Goal: Task Accomplishment & Management: Manage account settings

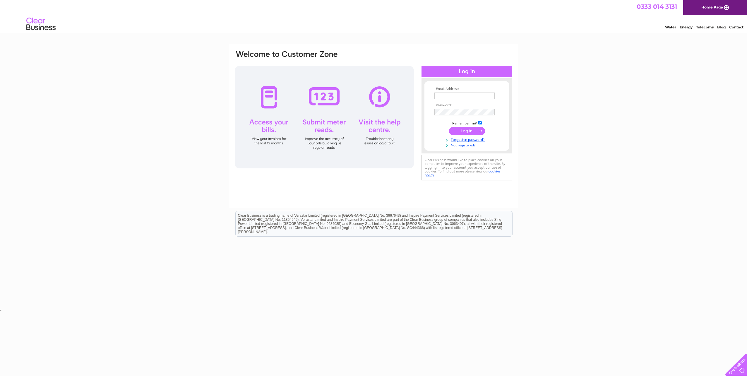
type input "accounts@finnie4x4.com"
click at [461, 131] on input "submit" at bounding box center [467, 131] width 36 height 8
click at [462, 131] on input "submit" at bounding box center [467, 131] width 36 height 8
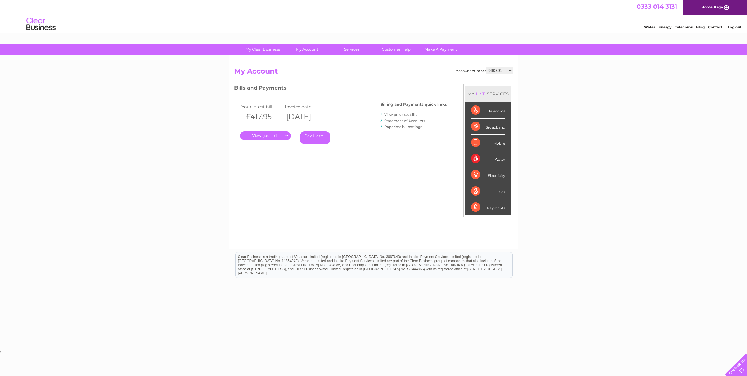
click at [501, 69] on select "960391 966866 970106 30322560" at bounding box center [499, 70] width 27 height 7
select select "30322560"
click at [486, 67] on select "960391 966866 970106 30322560" at bounding box center [499, 70] width 27 height 7
click at [281, 135] on link "." at bounding box center [265, 135] width 51 height 8
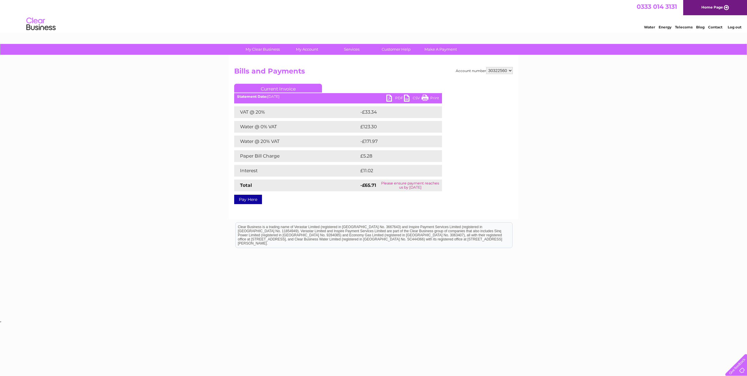
click at [287, 85] on link "Current Invoice" at bounding box center [278, 88] width 88 height 9
click at [398, 97] on link "PDF" at bounding box center [395, 99] width 18 height 8
click at [313, 60] on link "Bills and Payments" at bounding box center [309, 61] width 48 height 12
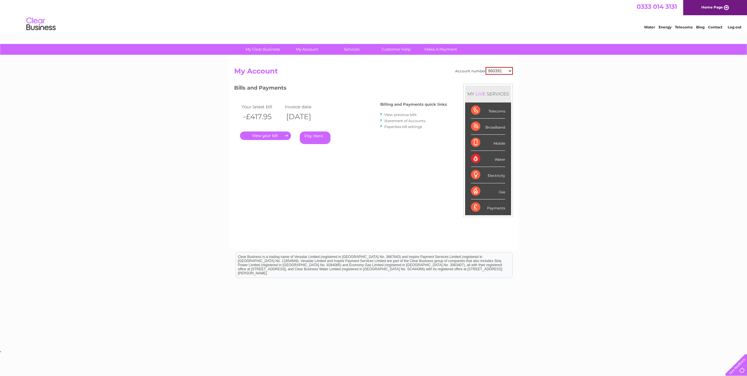
click at [406, 115] on link "View previous bills" at bounding box center [400, 114] width 32 height 4
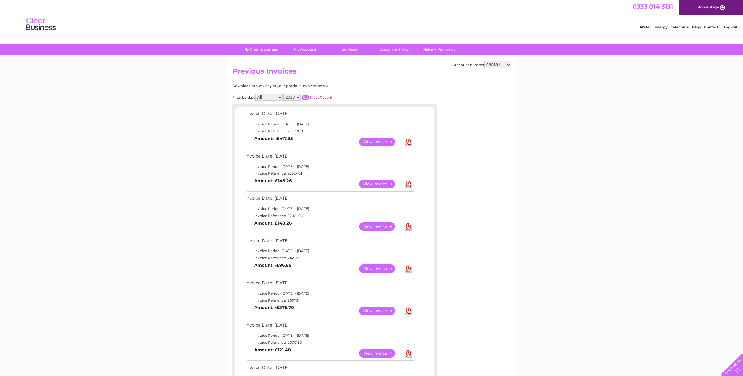
click at [488, 63] on select "960391 966866 970106 30322560" at bounding box center [497, 64] width 27 height 7
select select "30322560"
click at [484, 61] on select "960391 966866 970106 30322560" at bounding box center [497, 64] width 27 height 7
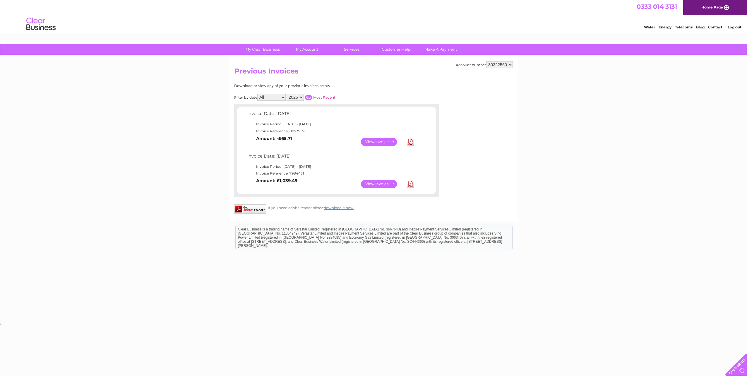
click at [380, 184] on link "View" at bounding box center [382, 184] width 43 height 8
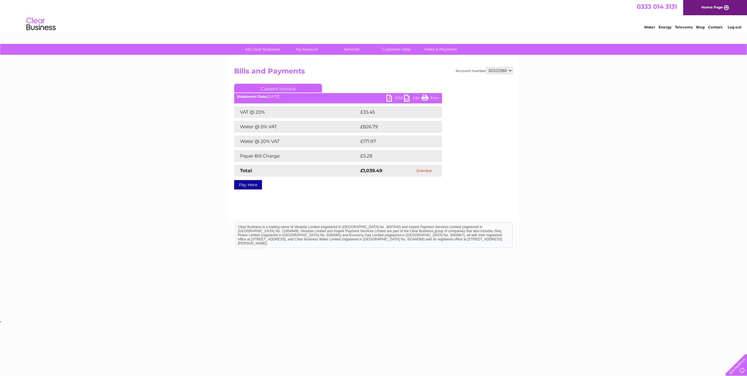
click at [399, 97] on link "PDF" at bounding box center [395, 99] width 18 height 8
